Goal: Information Seeking & Learning: Find contact information

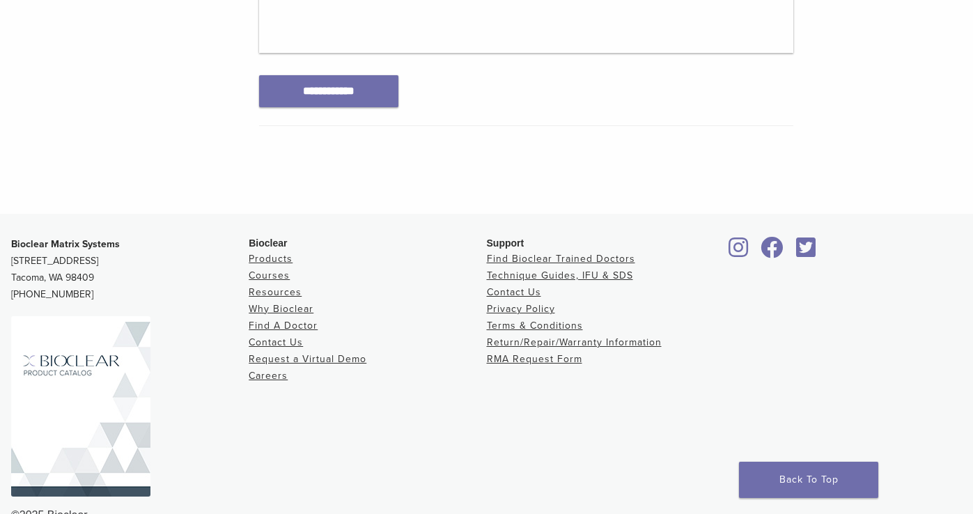
scroll to position [848, 0]
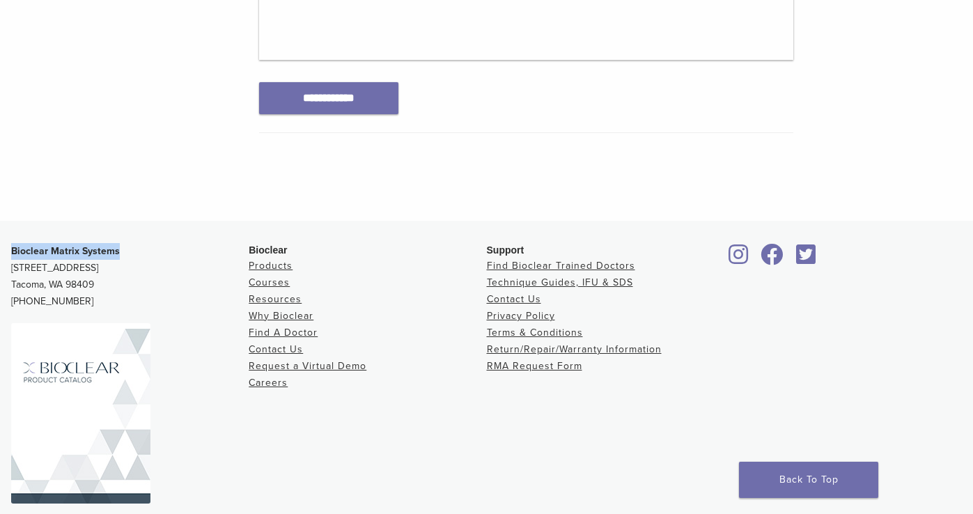
drag, startPoint x: 116, startPoint y: 247, endPoint x: 9, endPoint y: 246, distance: 106.5
click at [9, 246] on div "Bioclear Matrix Systems 3901 South Fife Street, Suite 100 Tacoma, WA 98409 1.85…" at bounding box center [486, 387] width 973 height 311
copy strong "Bioclear Matrix Systems"
drag, startPoint x: 93, startPoint y: 281, endPoint x: 8, endPoint y: 267, distance: 86.2
click at [8, 267] on div "Bioclear Matrix Systems 3901 South Fife Street, Suite 100 Tacoma, WA 98409 1.85…" at bounding box center [486, 387] width 973 height 311
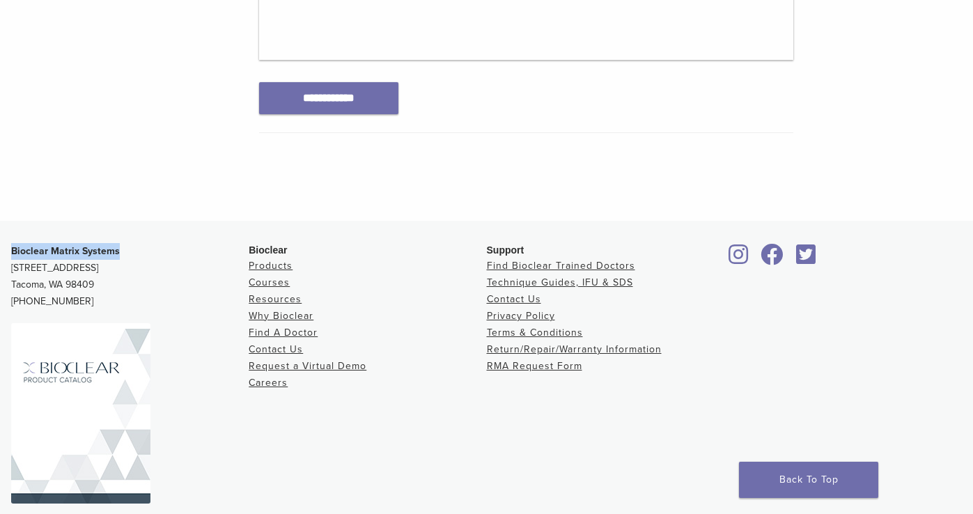
copy p "3901 South Fife Street, Suite 100 Tacoma, WA 98409"
click at [150, 263] on p "Bioclear Matrix Systems 3901 South Fife Street, Suite 100 Tacoma, WA 98409 1.85…" at bounding box center [129, 276] width 237 height 67
drag, startPoint x: 148, startPoint y: 263, endPoint x: 13, endPoint y: 267, distance: 134.5
click at [13, 267] on p "Bioclear Matrix Systems 3901 South Fife Street, Suite 100 Tacoma, WA 98409 1.85…" at bounding box center [129, 276] width 237 height 67
copy p "[STREET_ADDRESS]"
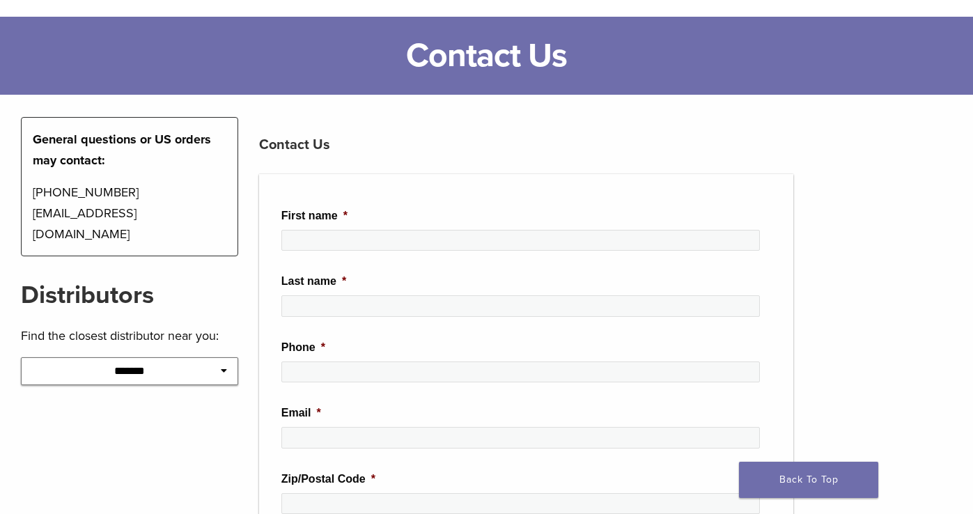
scroll to position [65, 0]
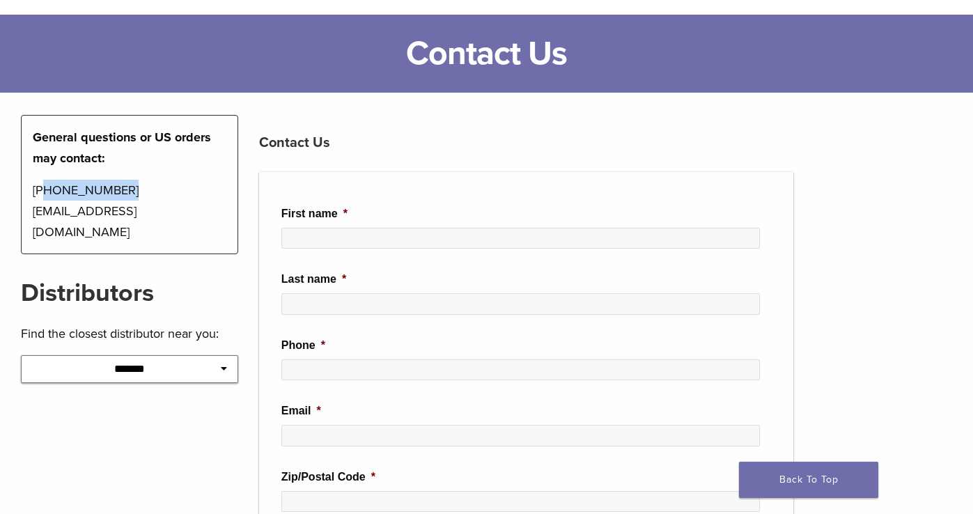
drag, startPoint x: 115, startPoint y: 188, endPoint x: 42, endPoint y: 189, distance: 72.4
click at [42, 189] on p "1-855-712-5327 contactus@bioclearmatrix.com" at bounding box center [130, 211] width 194 height 63
copy p "855-712-5327"
drag, startPoint x: 115, startPoint y: 189, endPoint x: 14, endPoint y: 187, distance: 101.0
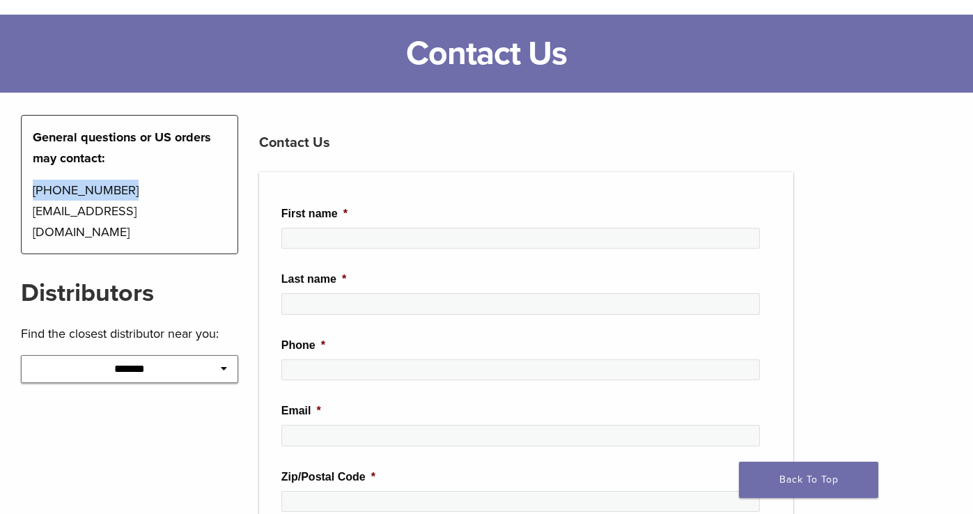
copy p "1-855-712-5327"
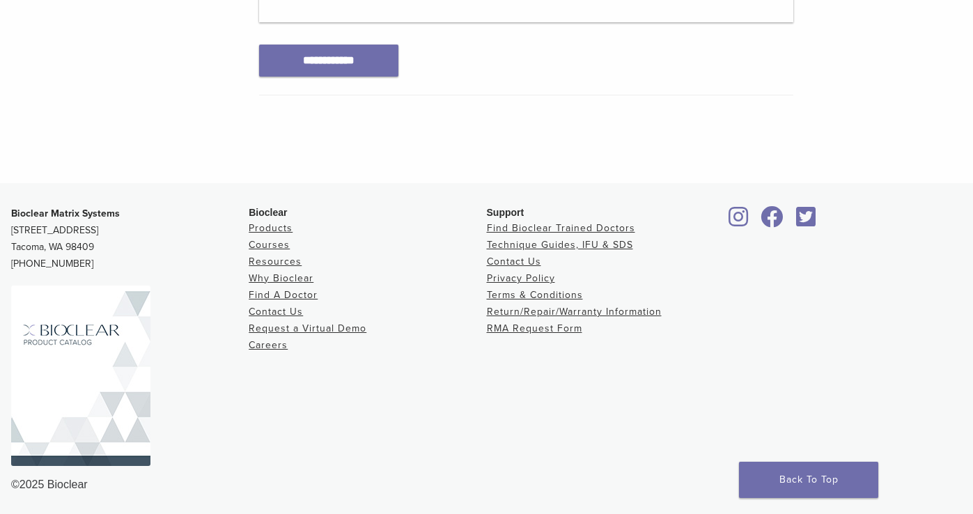
scroll to position [885, 0]
drag, startPoint x: 94, startPoint y: 245, endPoint x: 8, endPoint y: 226, distance: 87.7
click at [8, 226] on div "Bioclear Matrix Systems 3901 South Fife Street, Suite 100 Tacoma, WA 98409 1.85…" at bounding box center [486, 350] width 973 height 311
copy p "3901 South Fife Street, Suite 100 Tacoma, WA 98409"
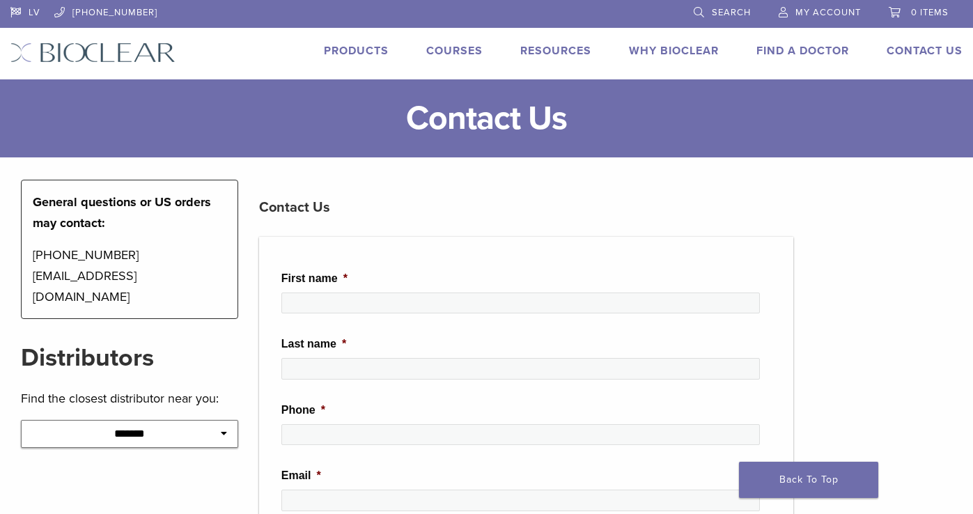
scroll to position [0, 0]
